Goal: Complete application form

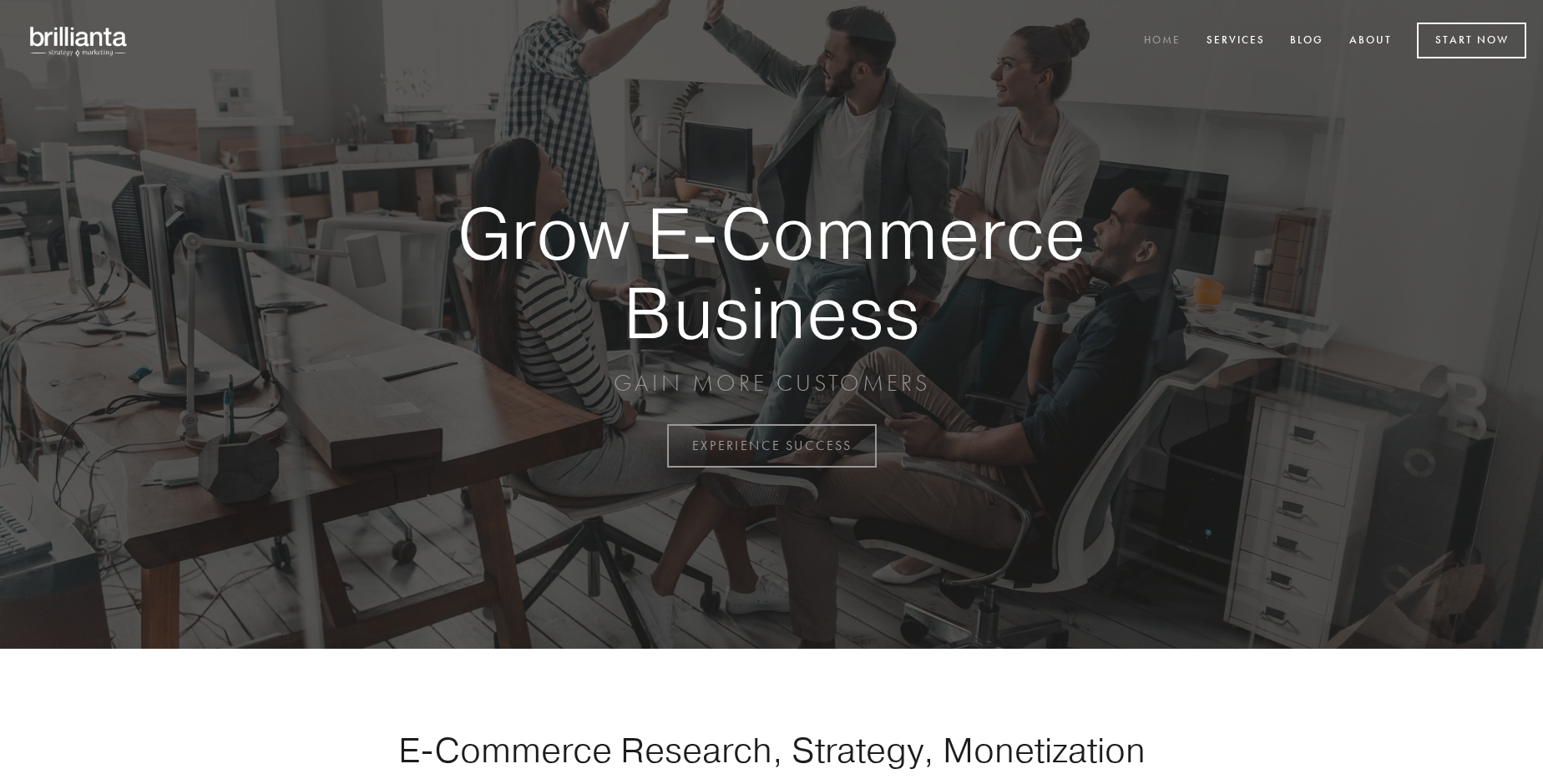
scroll to position [4375, 0]
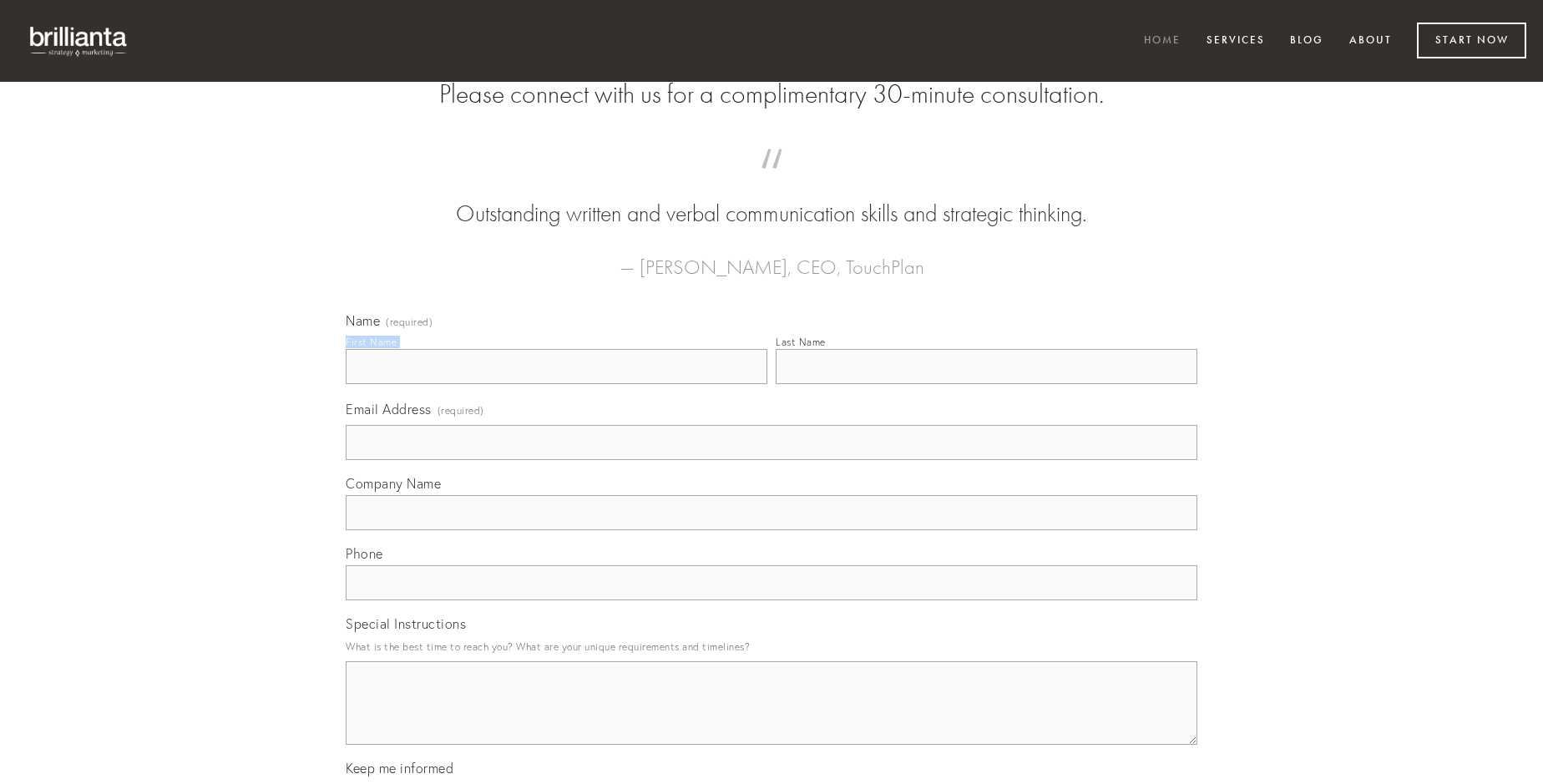
type input "[PERSON_NAME]"
click at [986, 384] on input "Last Name" at bounding box center [987, 366] width 422 height 35
type input "[PERSON_NAME]"
click at [772, 459] on input "Email Address (required)" at bounding box center [772, 442] width 852 height 35
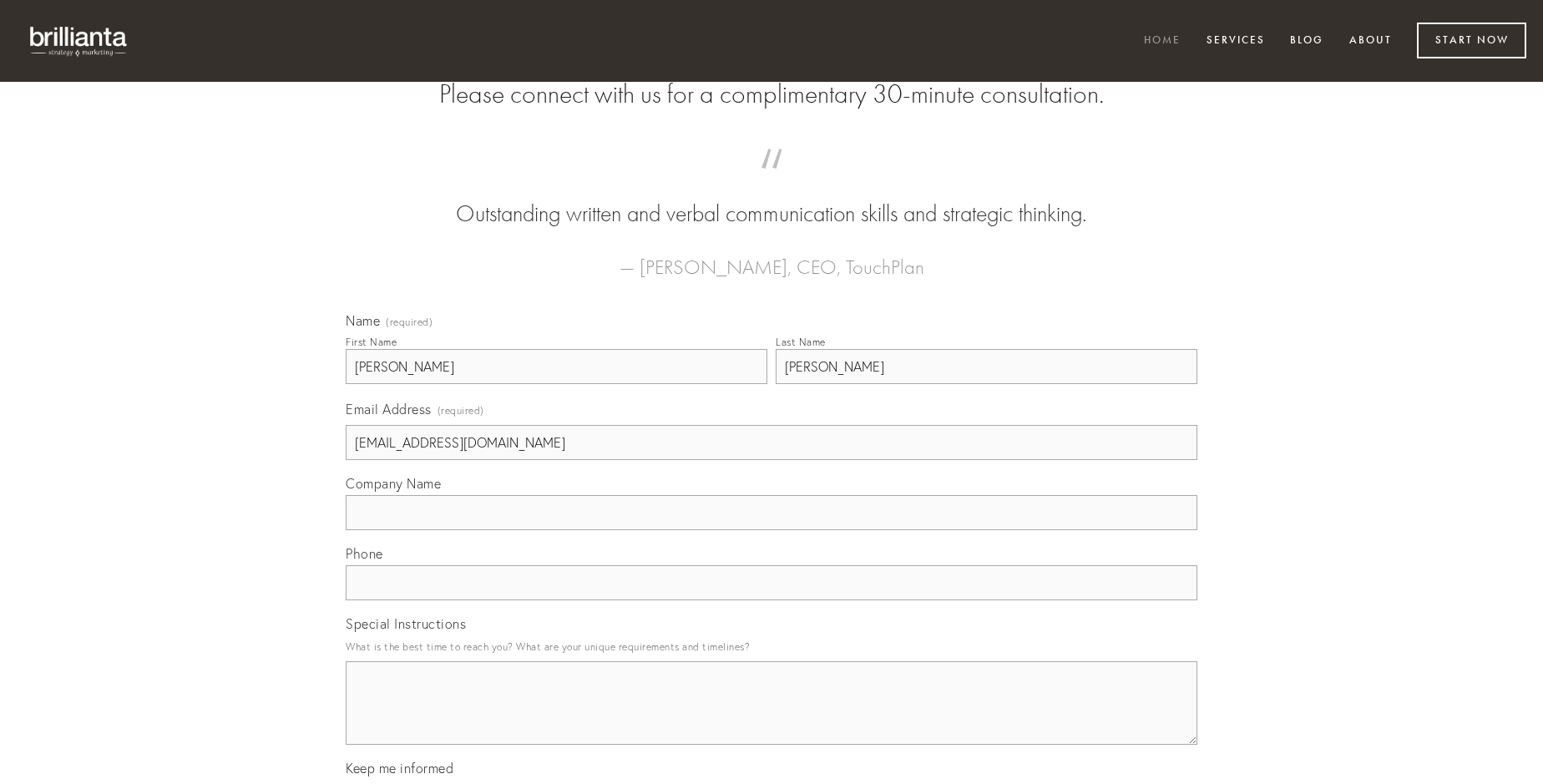
type input "[EMAIL_ADDRESS][DOMAIN_NAME]"
click at [772, 530] on input "Company Name" at bounding box center [772, 512] width 852 height 35
type input "audentia"
click at [772, 600] on input "text" at bounding box center [772, 582] width 852 height 35
click at [772, 717] on textarea "Special Instructions" at bounding box center [772, 703] width 852 height 84
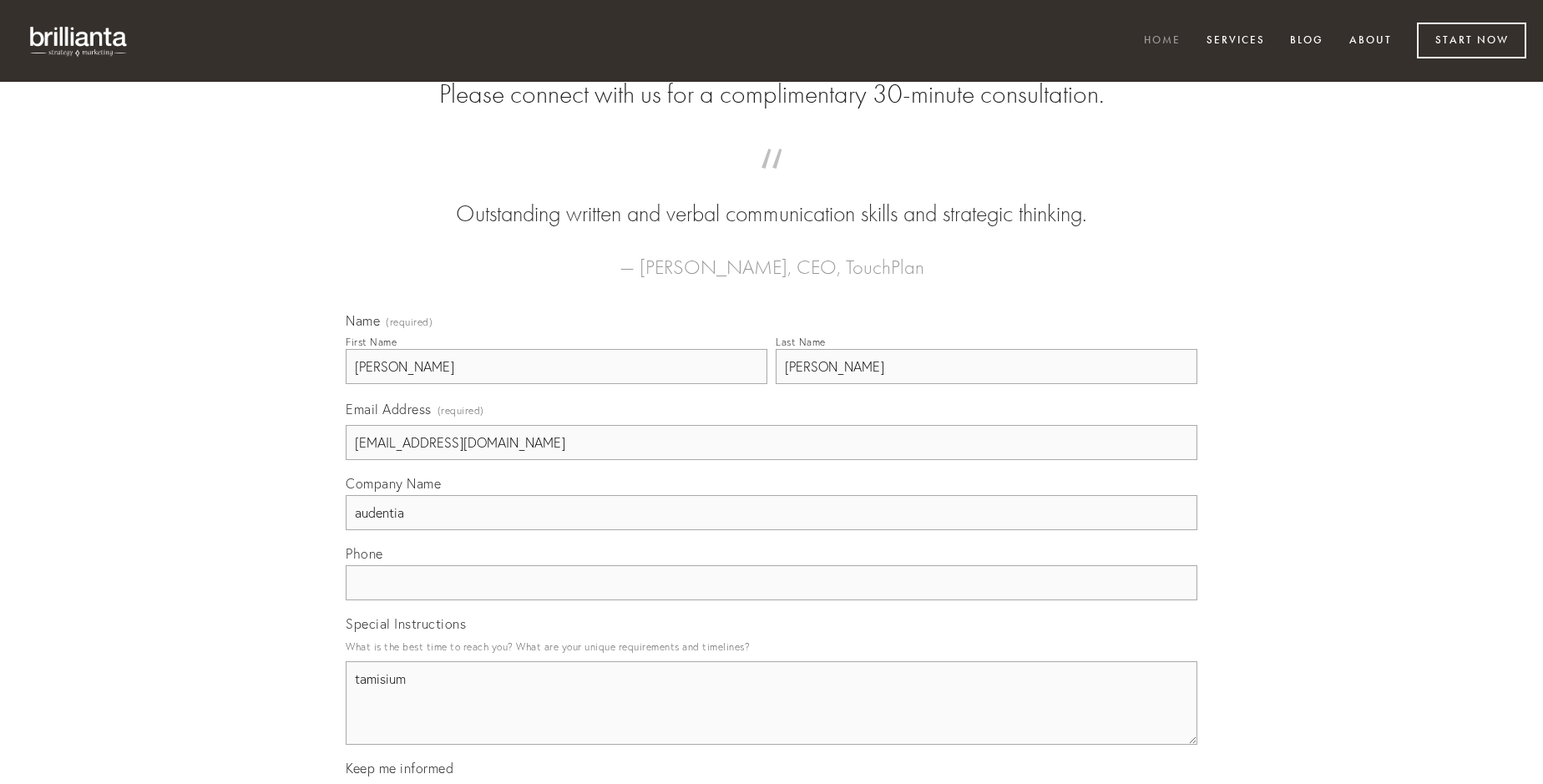
type textarea "tamisium"
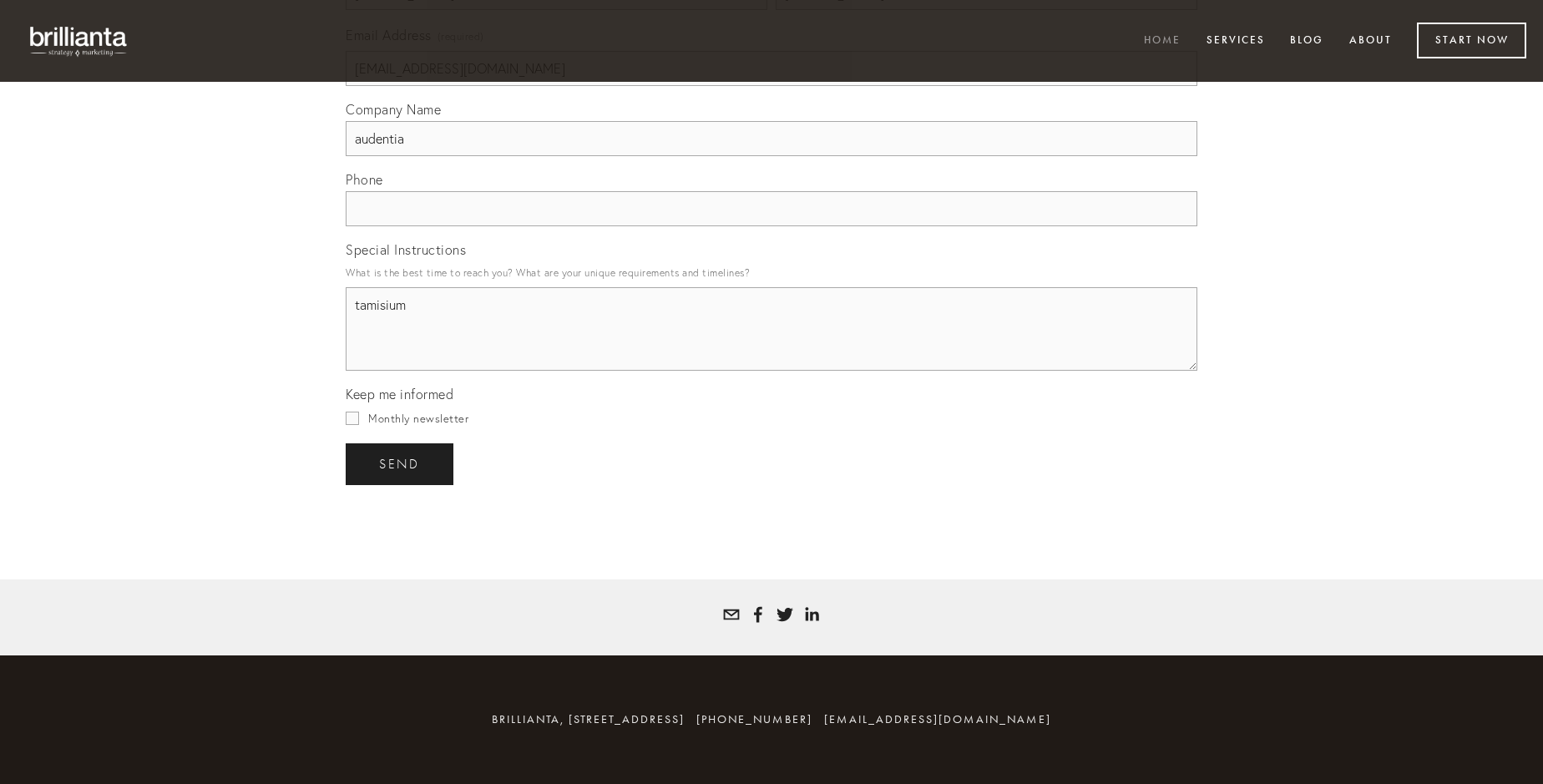
click at [401, 463] on span "send" at bounding box center [400, 465] width 41 height 15
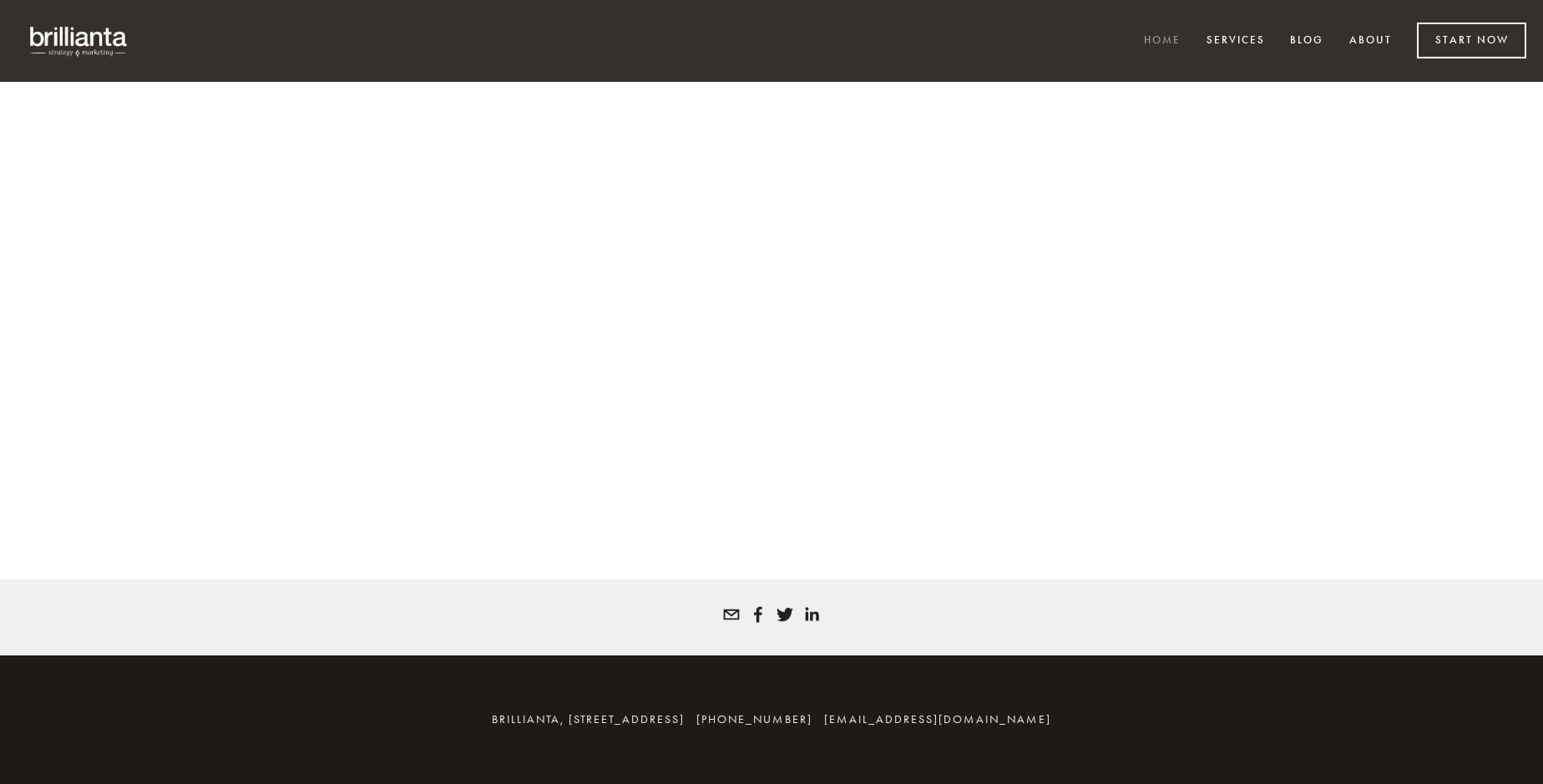
scroll to position [4352, 0]
